Goal: Task Accomplishment & Management: Complete application form

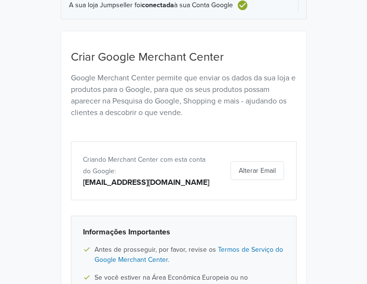
scroll to position [159, 0]
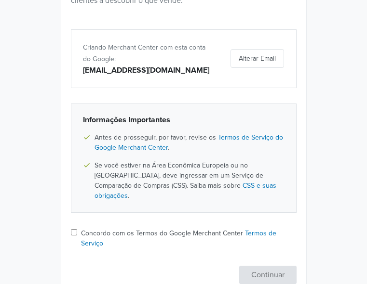
click at [100, 228] on label "Concordo com os Termos do Google Merchant Center Termos de Serviço" at bounding box center [188, 238] width 215 height 20
click at [77, 229] on input "Concordo com os Termos do Google Merchant Center Termos de Serviço" at bounding box center [74, 232] width 6 height 6
checkbox input "true"
click at [296, 266] on button "Continuar" at bounding box center [267, 275] width 57 height 18
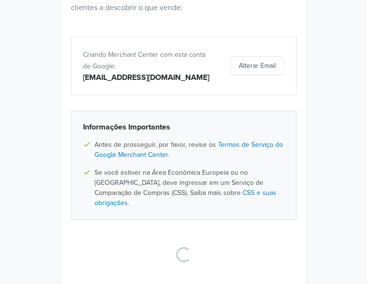
scroll to position [49, 0]
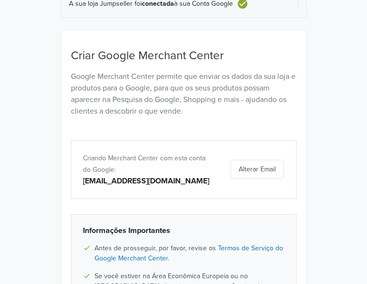
select select "pt"
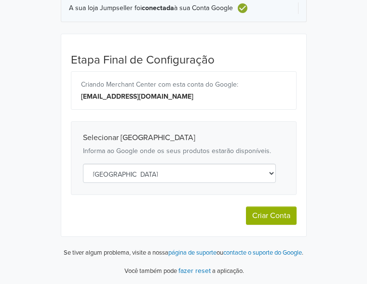
click at [222, 173] on select "Selecione um país [GEOGRAPHIC_DATA] [GEOGRAPHIC_DATA] [GEOGRAPHIC_DATA] [GEOGRA…" at bounding box center [179, 173] width 193 height 19
click at [296, 216] on button "Criar Conta" at bounding box center [271, 216] width 51 height 18
select select "pt"
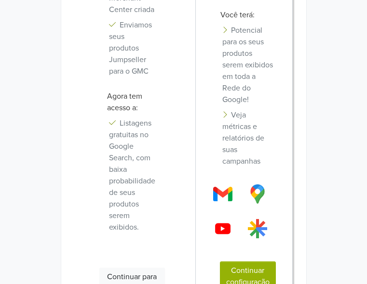
scroll to position [386, 0]
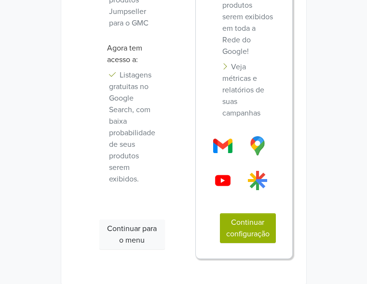
click at [266, 213] on button "Continuar configuração" at bounding box center [248, 228] width 56 height 30
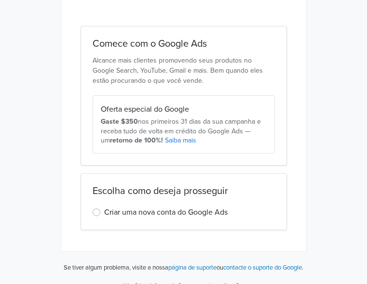
click at [178, 207] on label "Criar uma nova conta do Google Ads" at bounding box center [165, 213] width 123 height 12
click at [0, 0] on input "Criar uma nova conta do Google Ads" at bounding box center [0, 0] width 0 height 0
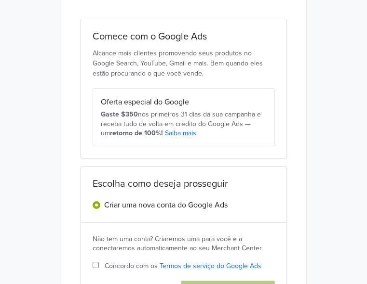
scroll to position [96, 0]
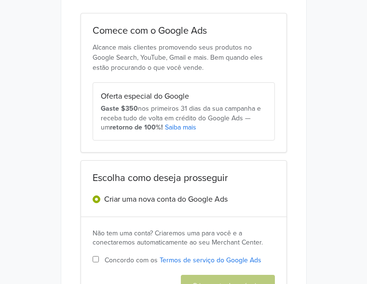
click at [104, 194] on label "Criar uma nova conta do Google Ads" at bounding box center [165, 200] width 123 height 12
click at [0, 0] on input "Criar uma nova conta do Google Ads" at bounding box center [0, 0] width 0 height 0
click at [93, 256] on input "Concordo com os Termos de serviço do Google Ads" at bounding box center [96, 259] width 6 height 6
checkbox input "true"
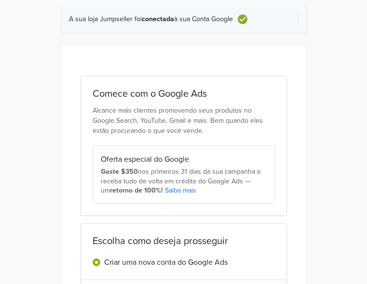
scroll to position [48, 0]
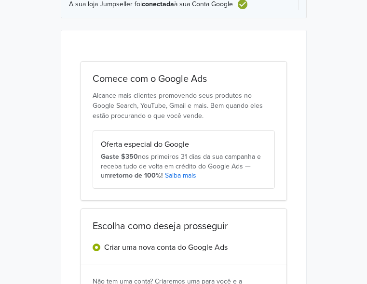
click at [134, 85] on h2 "Comece com o Google Ads" at bounding box center [184, 79] width 182 height 12
click at [116, 139] on div "Oferta especial do Google" at bounding box center [184, 145] width 166 height 12
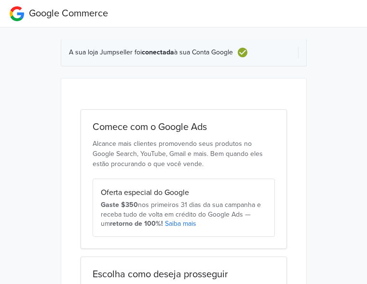
scroll to position [96, 0]
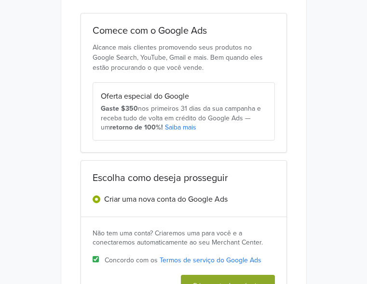
click at [125, 113] on div "Gaste $350 nos primeiros 31 [PERSON_NAME] da sua campanha e receba tudo de volt…" at bounding box center [184, 118] width 166 height 28
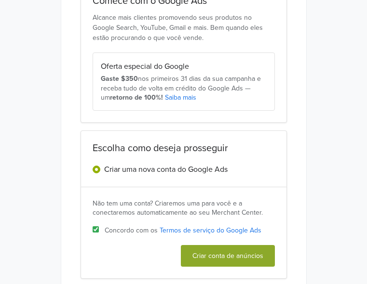
scroll to position [175, 0]
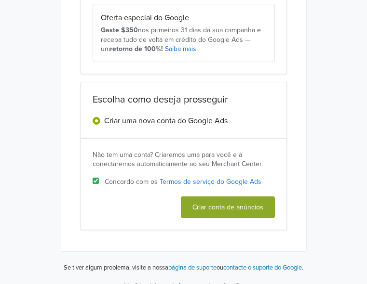
click at [104, 115] on label "Criar uma nova conta do Google Ads" at bounding box center [165, 121] width 123 height 12
click at [0, 0] on input "Criar uma nova conta do Google Ads" at bounding box center [0, 0] width 0 height 0
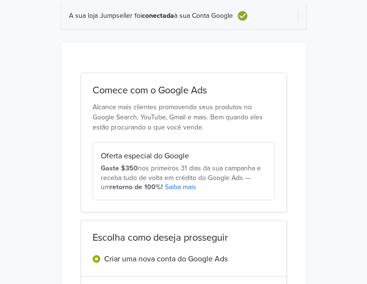
scroll to position [0, 0]
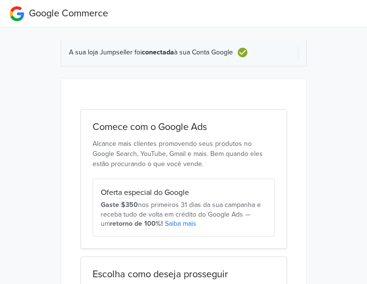
click at [166, 55] on span "A sua loja Jumpseller foi conectada à sua Conta Google" at bounding box center [151, 53] width 164 height 8
click at [172, 141] on div "Comece com o Google Ads Alcance mais clientes promovendo seus produtos no Googl…" at bounding box center [183, 179] width 206 height 140
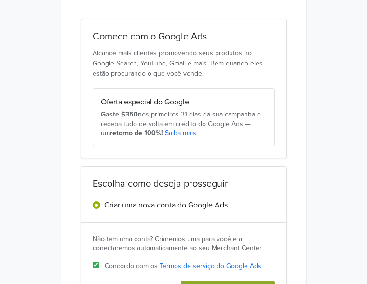
scroll to position [175, 0]
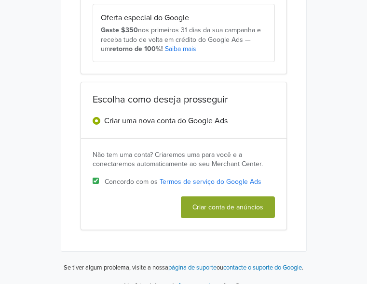
click at [170, 115] on label "Criar uma nova conta do Google Ads" at bounding box center [165, 121] width 123 height 12
click at [0, 0] on input "Criar uma nova conta do Google Ads" at bounding box center [0, 0] width 0 height 0
click at [85, 112] on div "Escolha como deseja prosseguir Criar uma nova conta do Google Ads" at bounding box center [183, 110] width 206 height 57
click at [256, 197] on button "Criar conta de anúncios" at bounding box center [228, 208] width 94 height 22
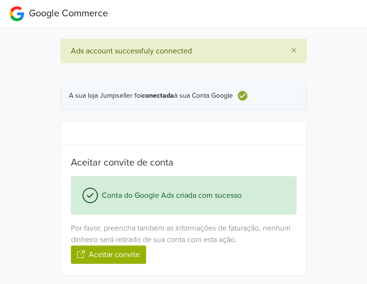
scroll to position [13, 0]
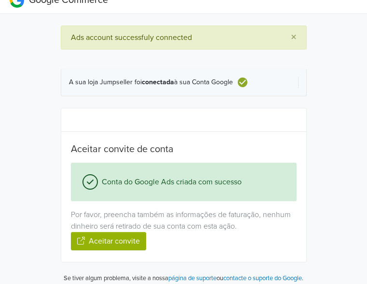
click at [146, 232] on button "Aceitar convite" at bounding box center [108, 241] width 75 height 18
